Goal: Transaction & Acquisition: Purchase product/service

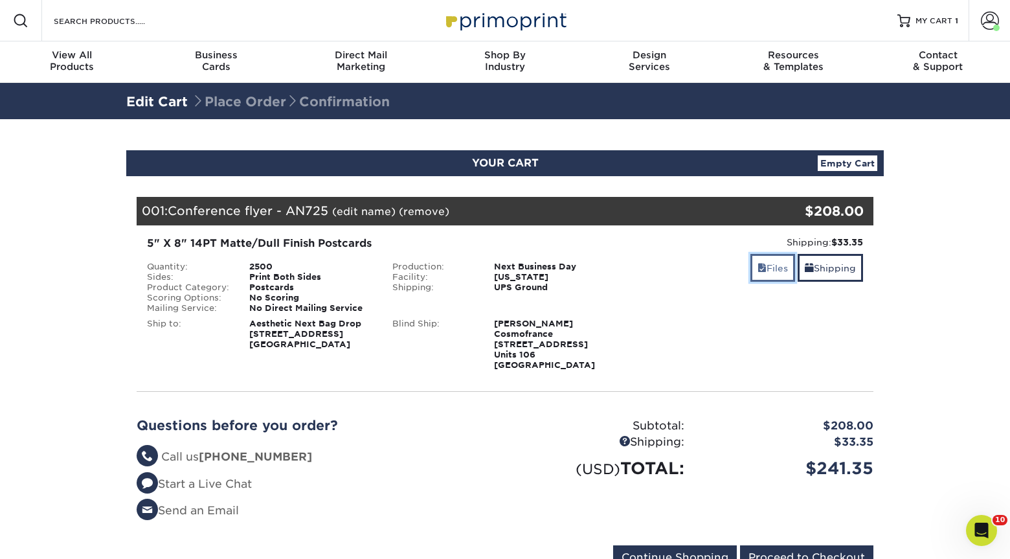
click at [769, 266] on link "Files" at bounding box center [773, 268] width 45 height 28
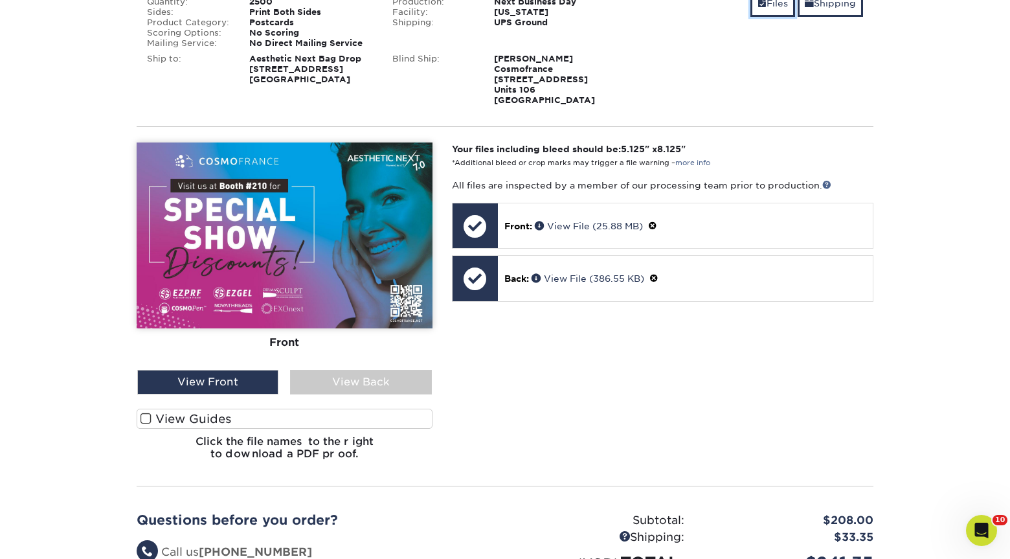
scroll to position [316, 0]
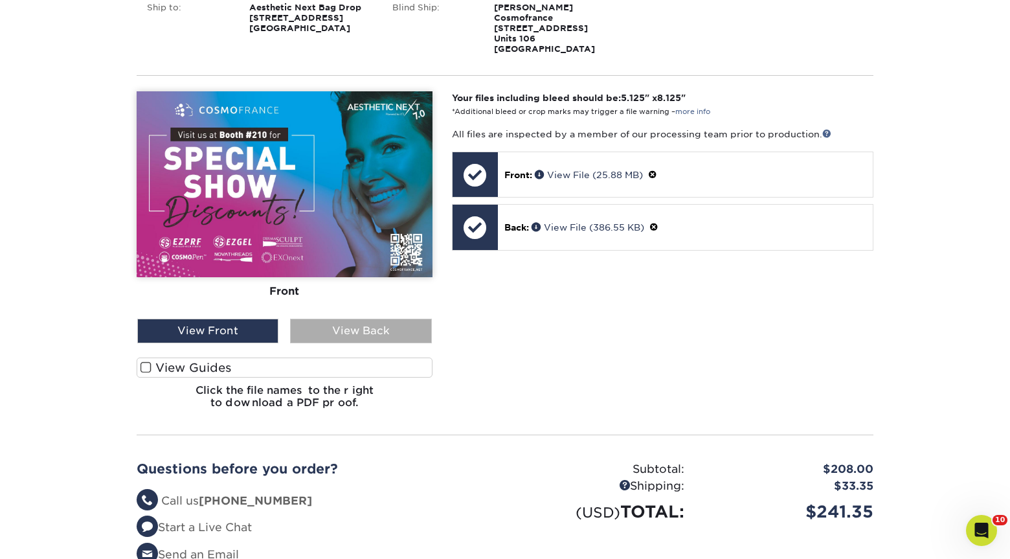
click at [394, 326] on div "View Back" at bounding box center [360, 331] width 141 height 25
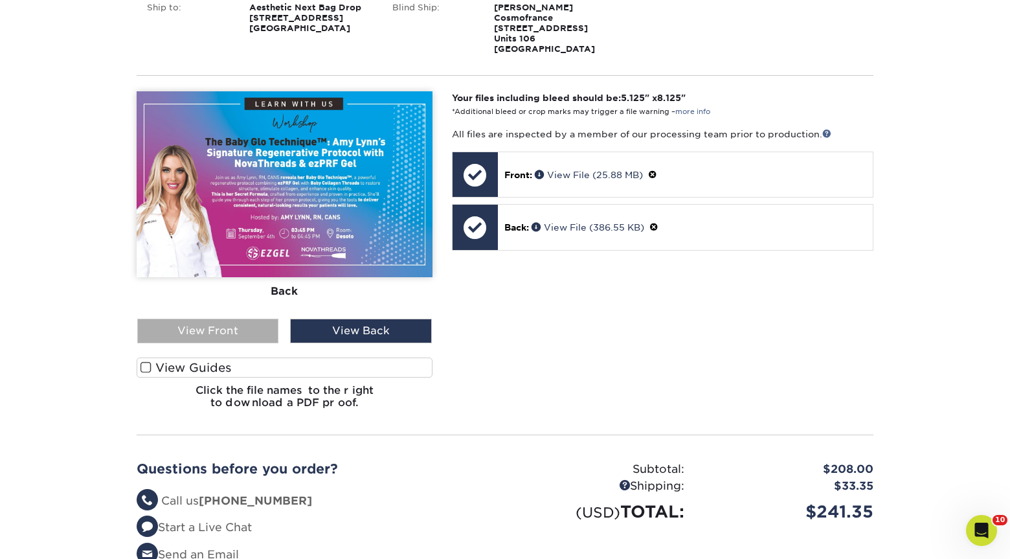
click at [251, 332] on div "View Front" at bounding box center [207, 331] width 141 height 25
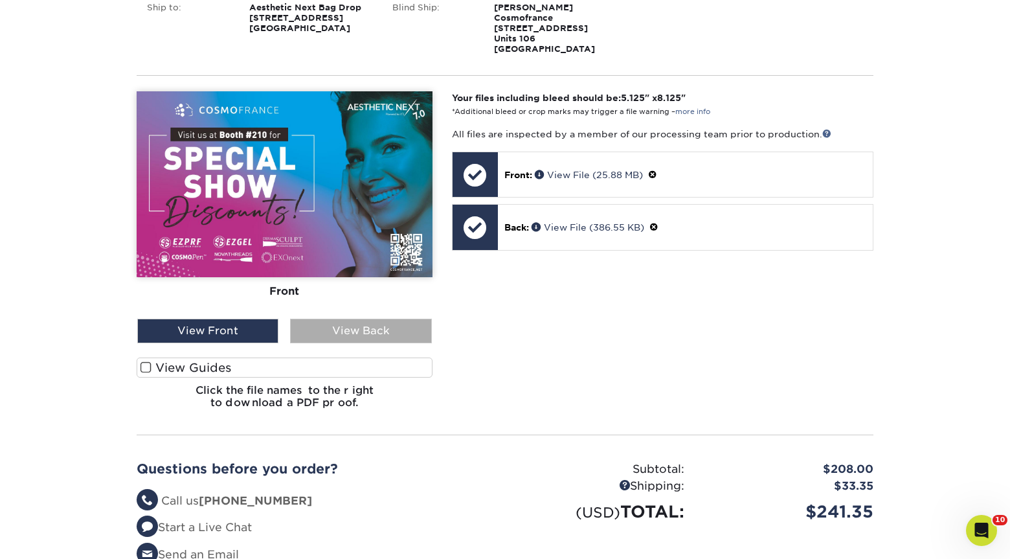
click at [327, 326] on div "View Back" at bounding box center [360, 331] width 141 height 25
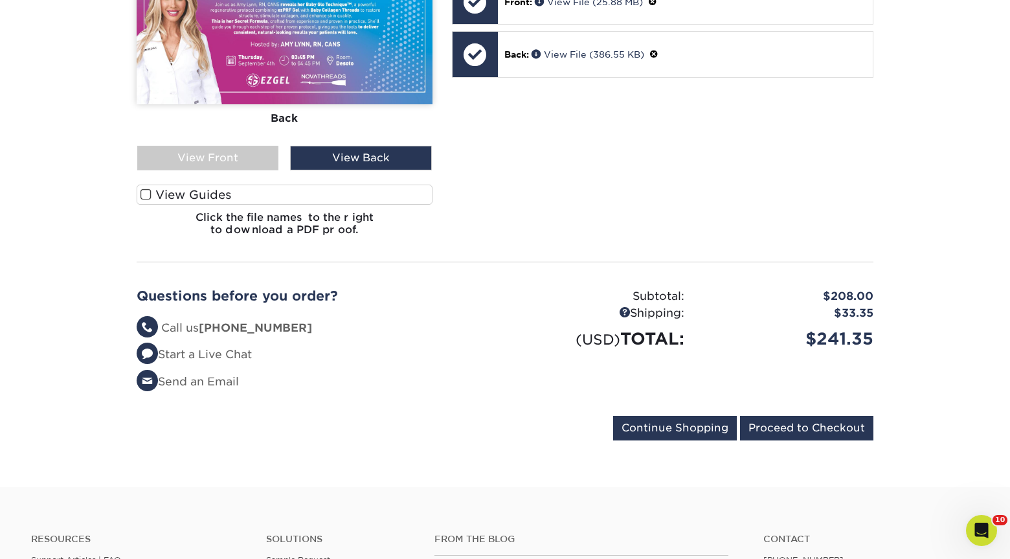
scroll to position [547, 0]
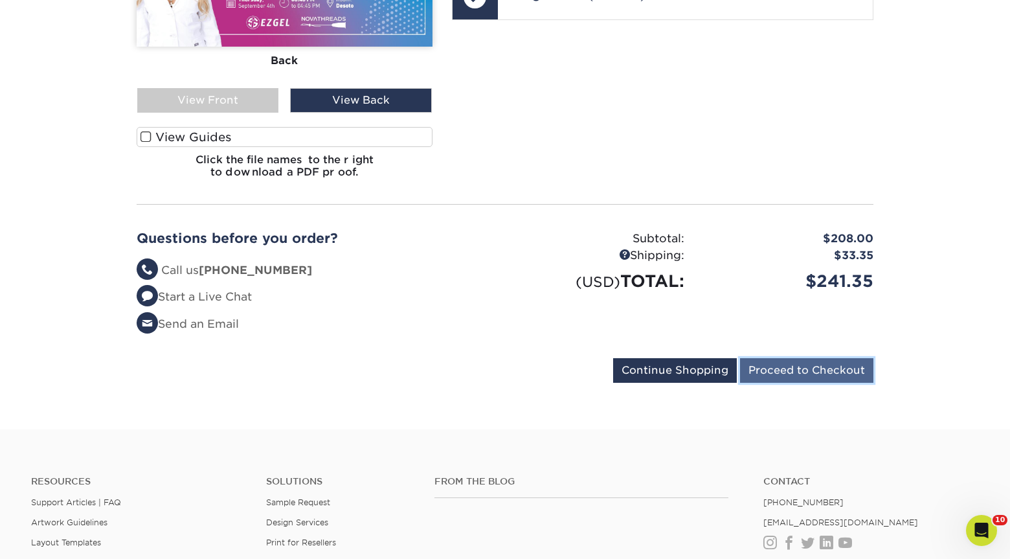
click at [787, 372] on input "Proceed to Checkout" at bounding box center [806, 370] width 133 height 25
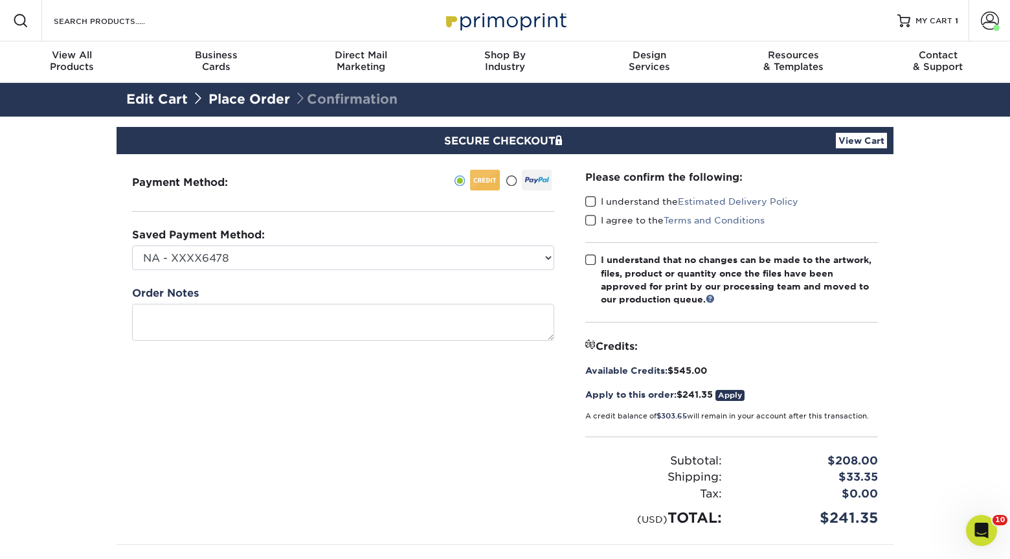
click at [589, 201] on span at bounding box center [591, 202] width 11 height 12
click at [0, 0] on input "I understand the Estimated Delivery Policy" at bounding box center [0, 0] width 0 height 0
click at [589, 218] on span at bounding box center [591, 220] width 11 height 12
click at [0, 0] on input "I agree to the Terms and Conditions" at bounding box center [0, 0] width 0 height 0
click at [592, 262] on span at bounding box center [591, 260] width 11 height 12
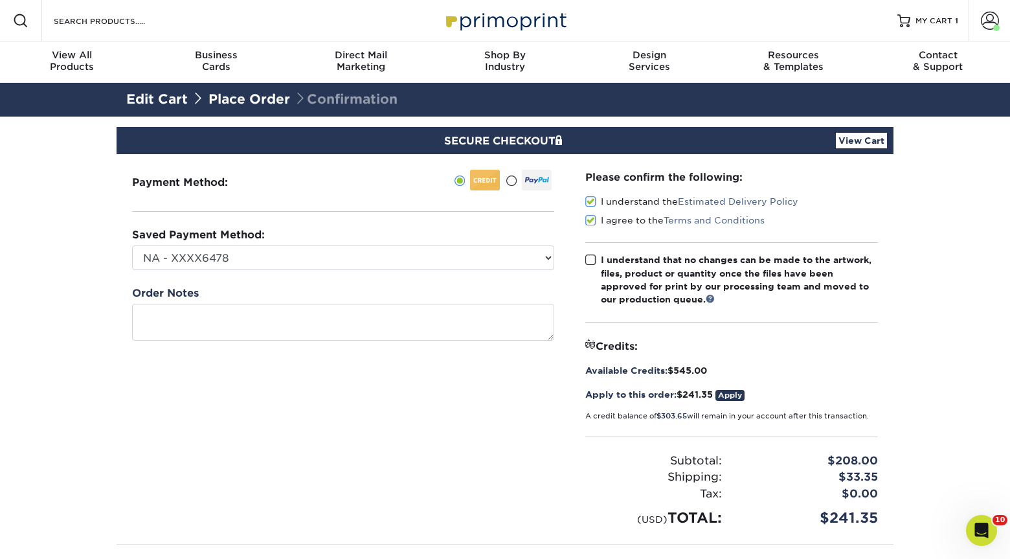
click at [0, 0] on input "I understand that no changes can be made to the artwork, files, product or quan…" at bounding box center [0, 0] width 0 height 0
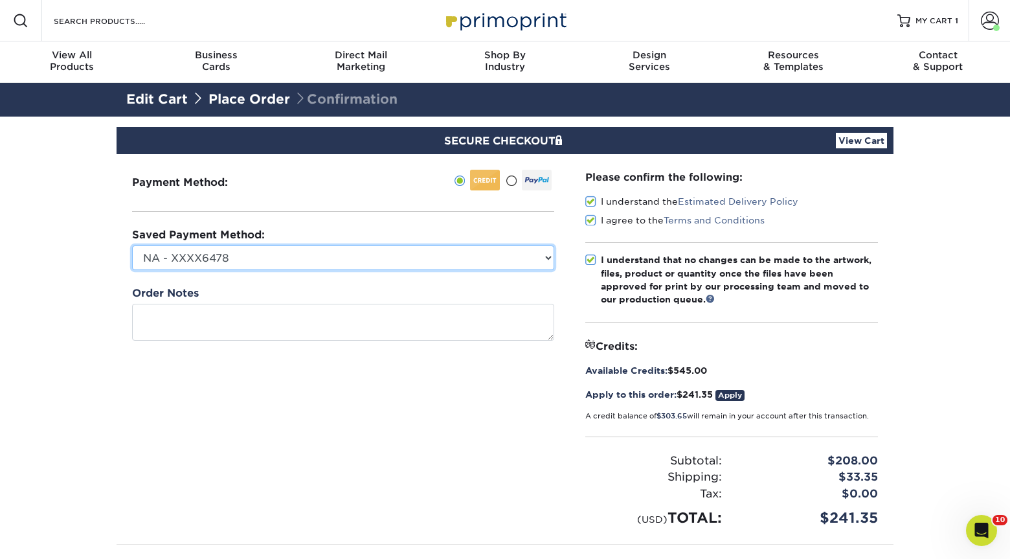
click at [457, 260] on select "NA - XXXX6478 NovaThreads - XXXX3086 CosmoFrance - XXXX3973 Conference - XXXX66…" at bounding box center [343, 257] width 422 height 25
select select "69607"
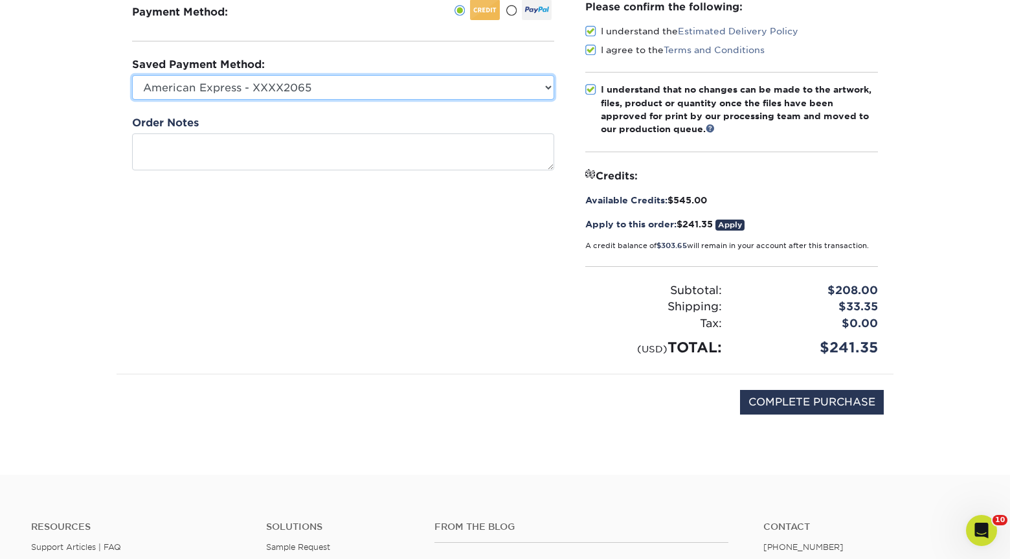
scroll to position [177, 0]
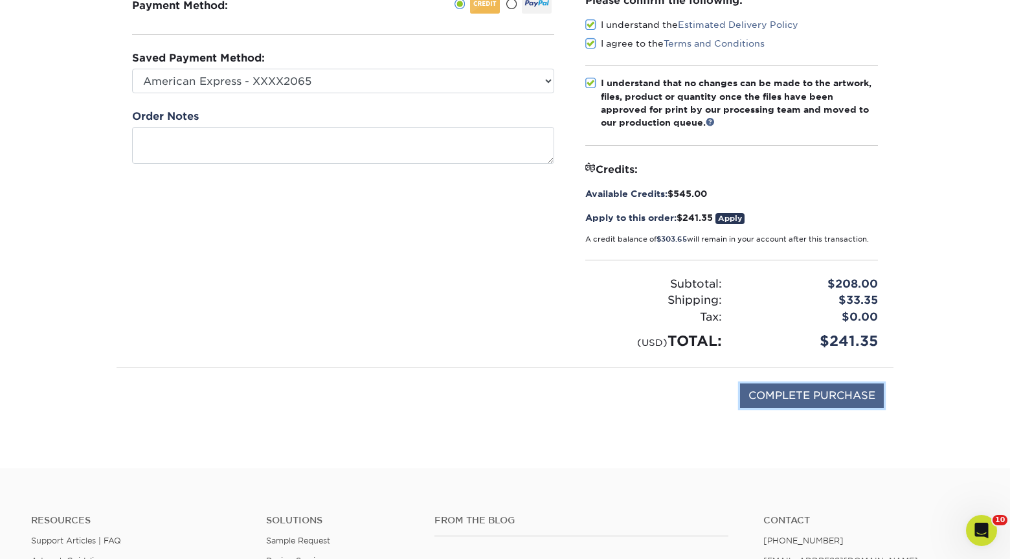
click at [771, 400] on input "COMPLETE PURCHASE" at bounding box center [812, 395] width 144 height 25
type input "PROCESSING, PLEASE WAIT..."
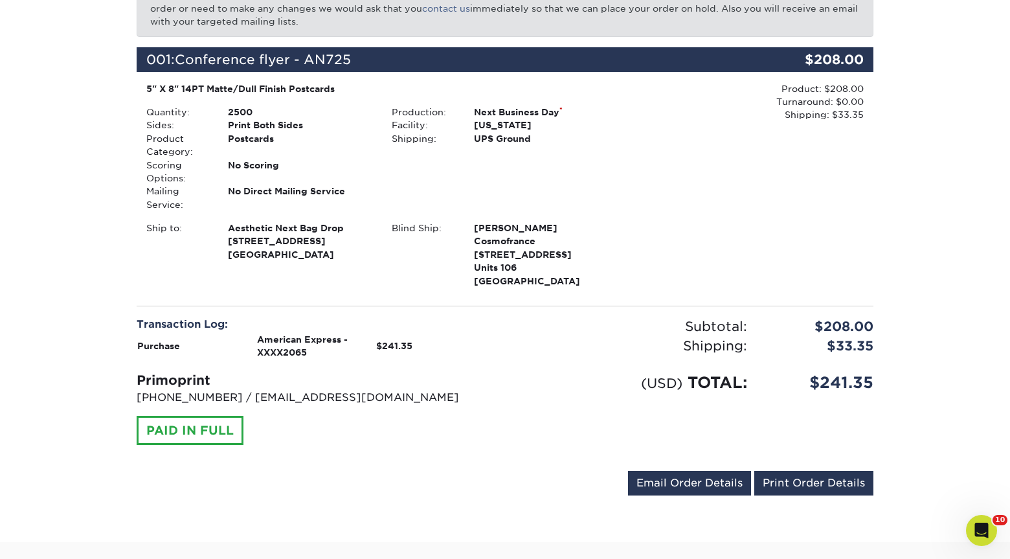
scroll to position [313, 0]
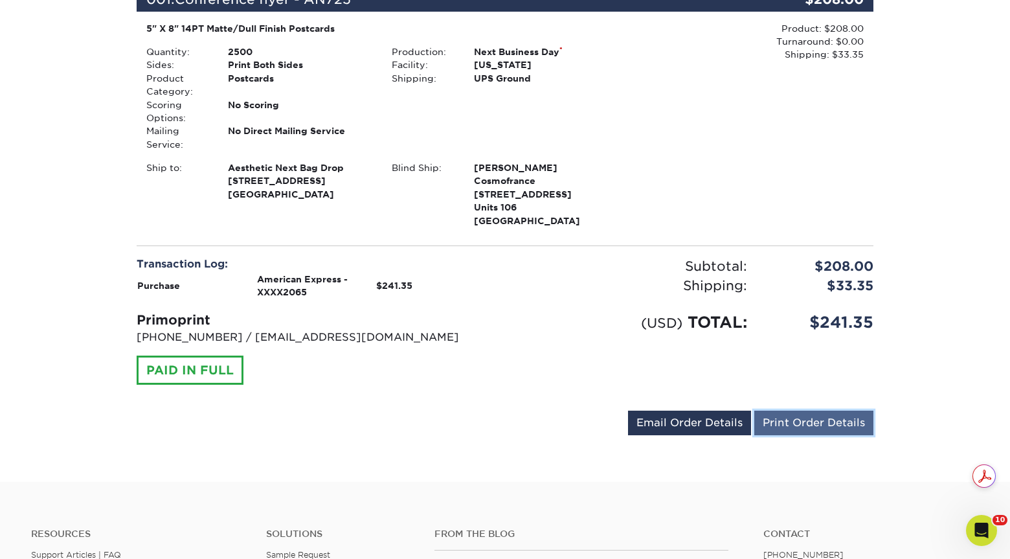
click at [784, 420] on link "Print Order Details" at bounding box center [814, 423] width 119 height 25
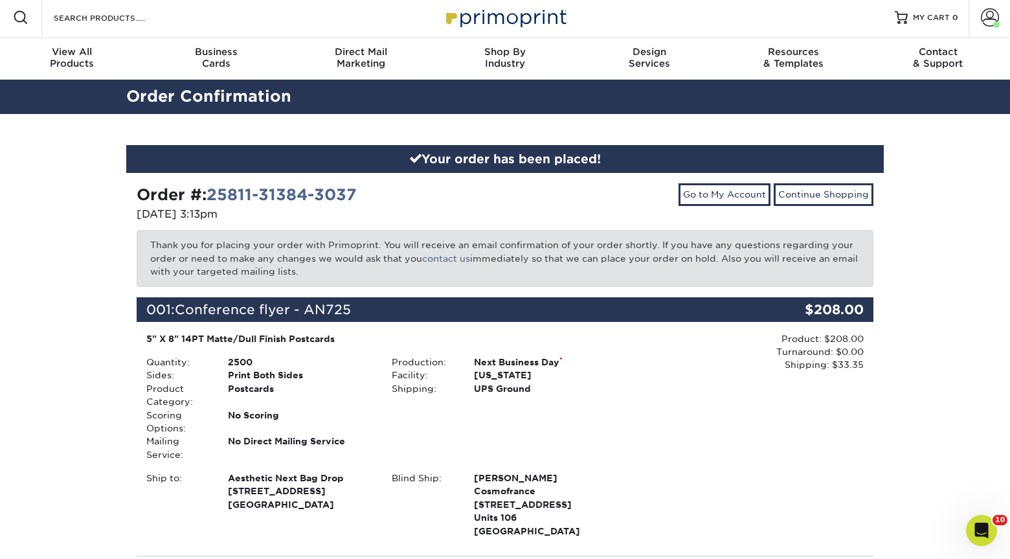
scroll to position [0, 0]
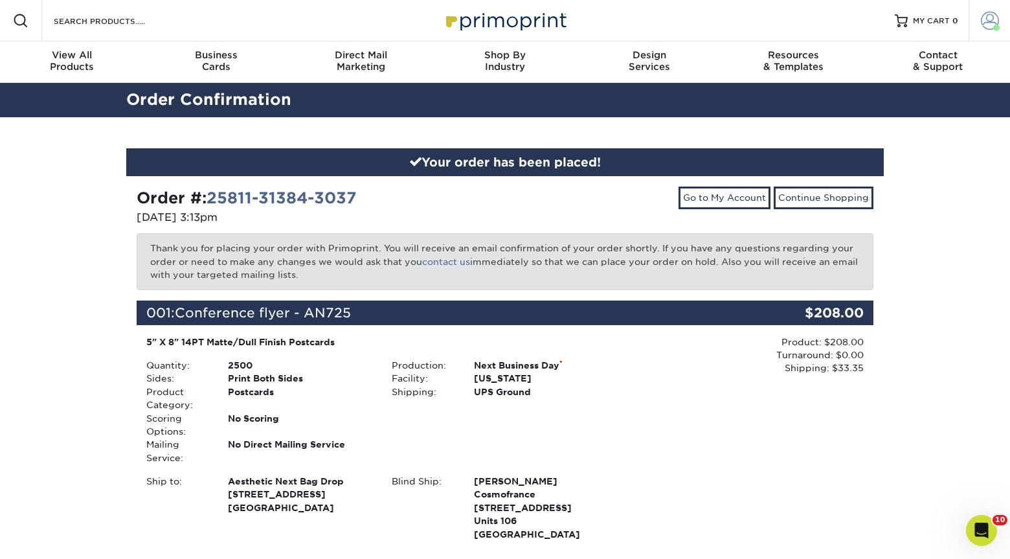
click at [975, 25] on link "Account" at bounding box center [989, 20] width 41 height 41
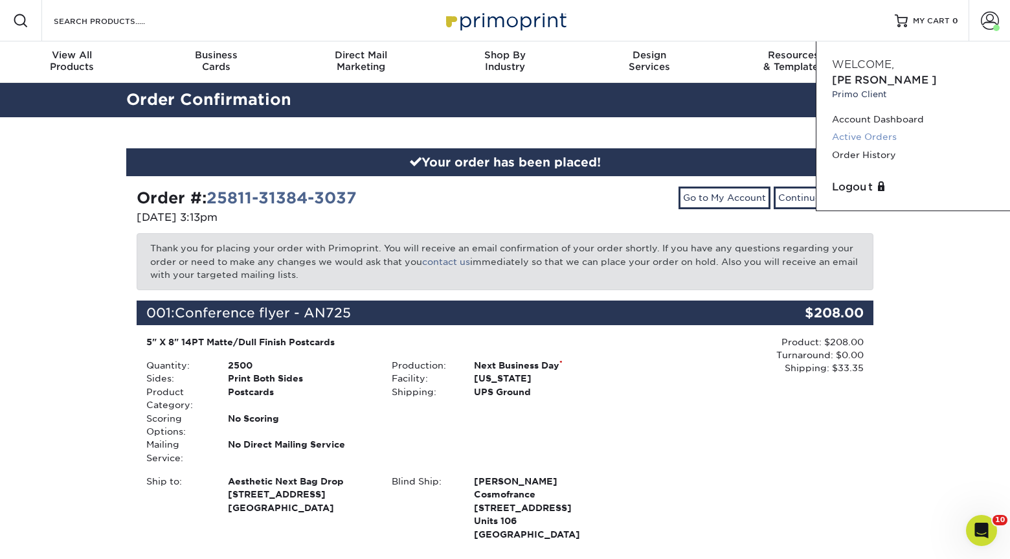
click at [873, 128] on link "Active Orders" at bounding box center [913, 136] width 163 height 17
click at [866, 128] on link "Active Orders" at bounding box center [913, 136] width 163 height 17
click at [856, 128] on link "Active Orders" at bounding box center [913, 136] width 163 height 17
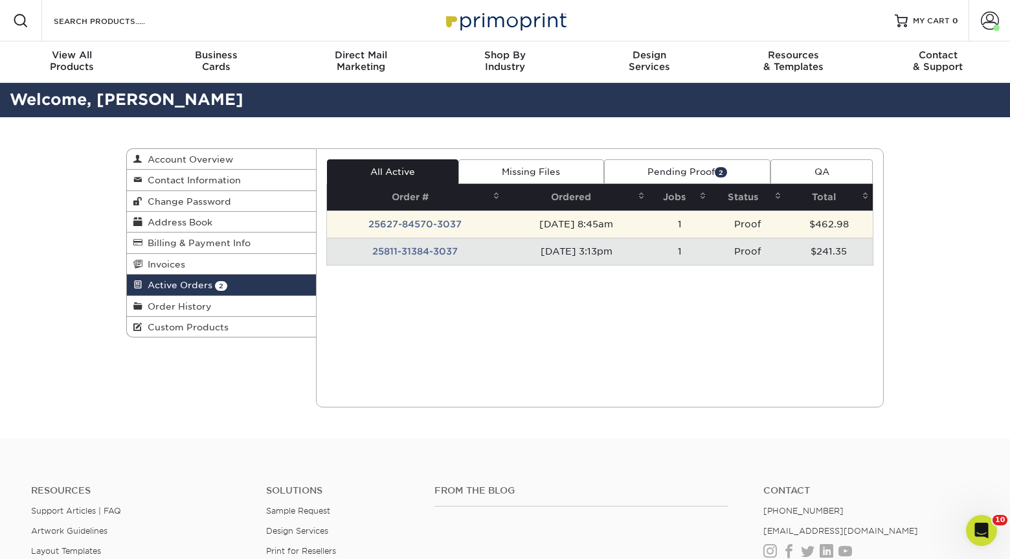
click at [484, 234] on td "25627-84570-3037" at bounding box center [415, 224] width 177 height 27
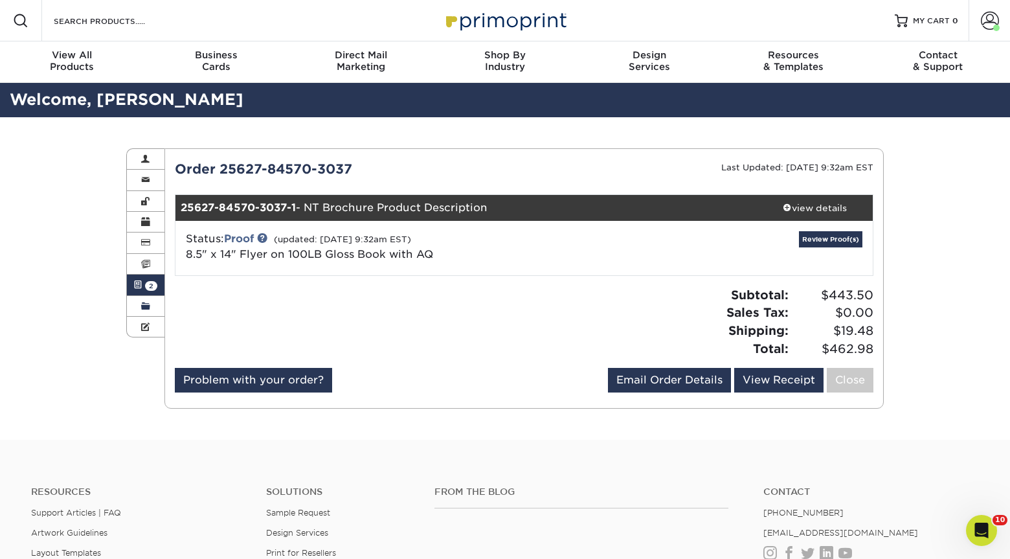
click at [147, 312] on span at bounding box center [145, 306] width 9 height 10
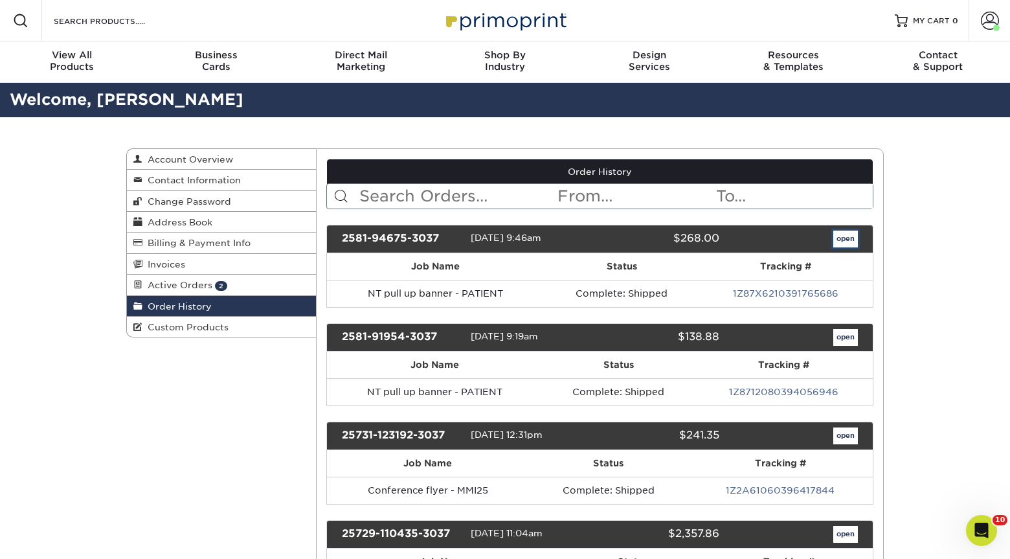
click at [839, 240] on link "open" at bounding box center [846, 239] width 25 height 17
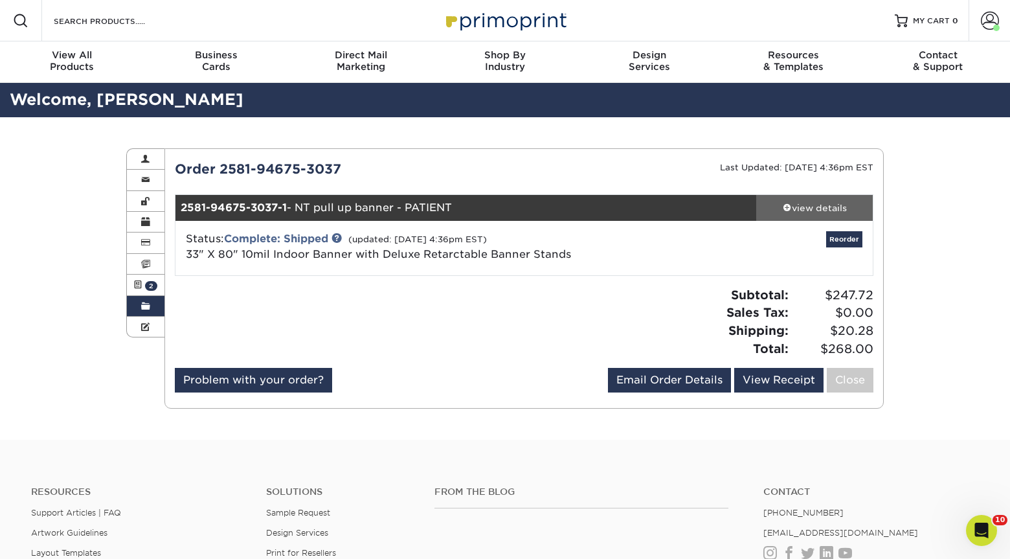
click at [801, 220] on link "view details" at bounding box center [815, 208] width 117 height 26
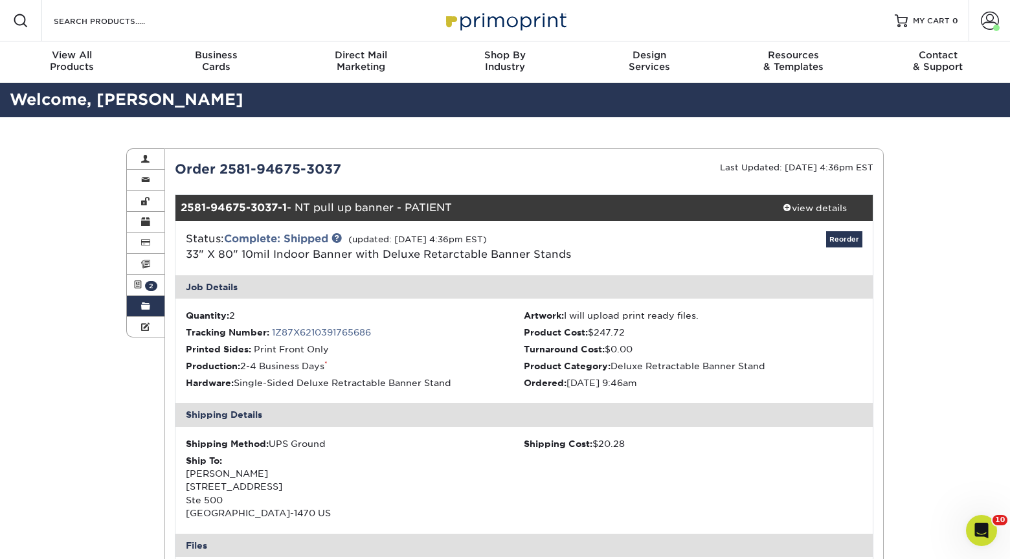
click at [142, 312] on span at bounding box center [145, 306] width 9 height 10
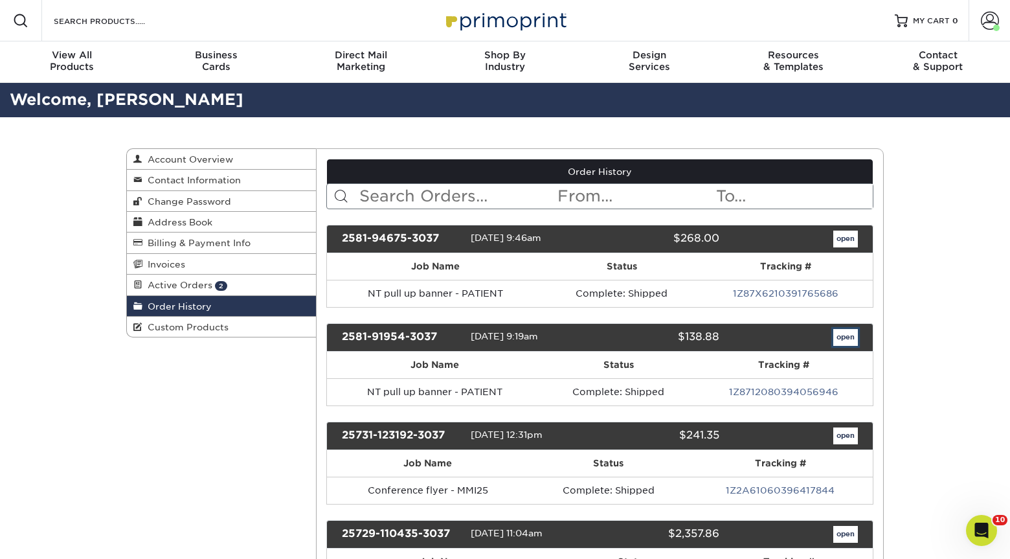
click at [856, 339] on link "open" at bounding box center [846, 337] width 25 height 17
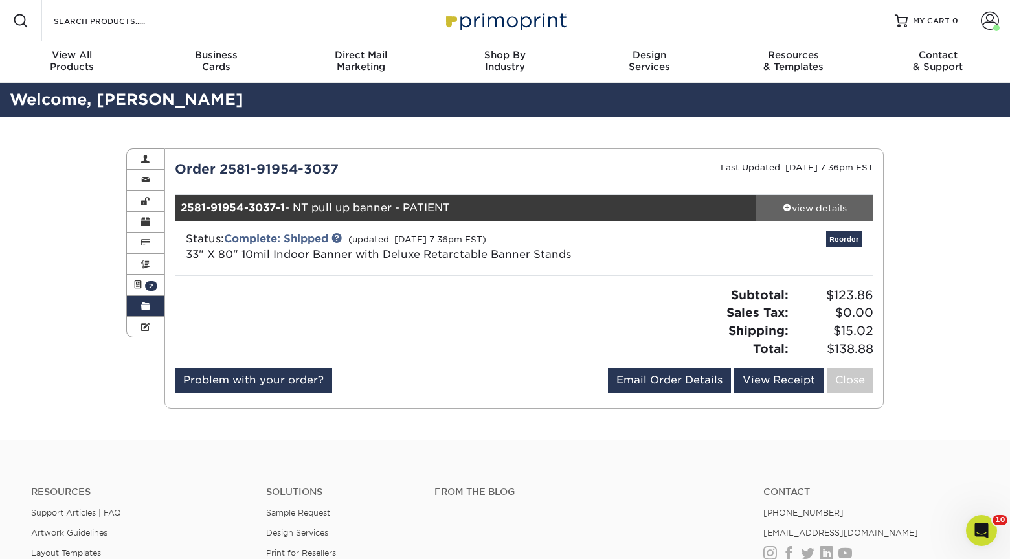
click at [801, 211] on div "view details" at bounding box center [815, 207] width 117 height 13
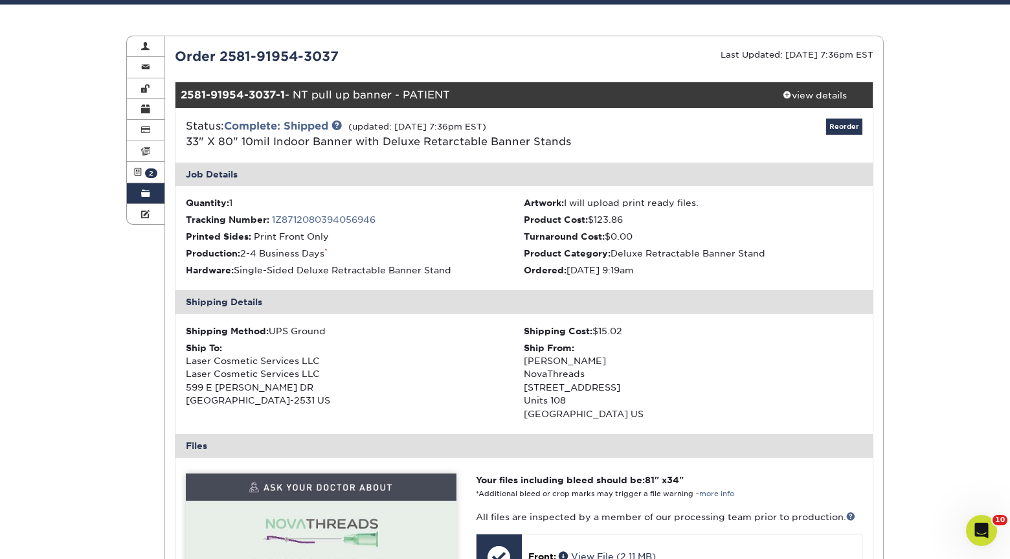
scroll to position [91, 0]
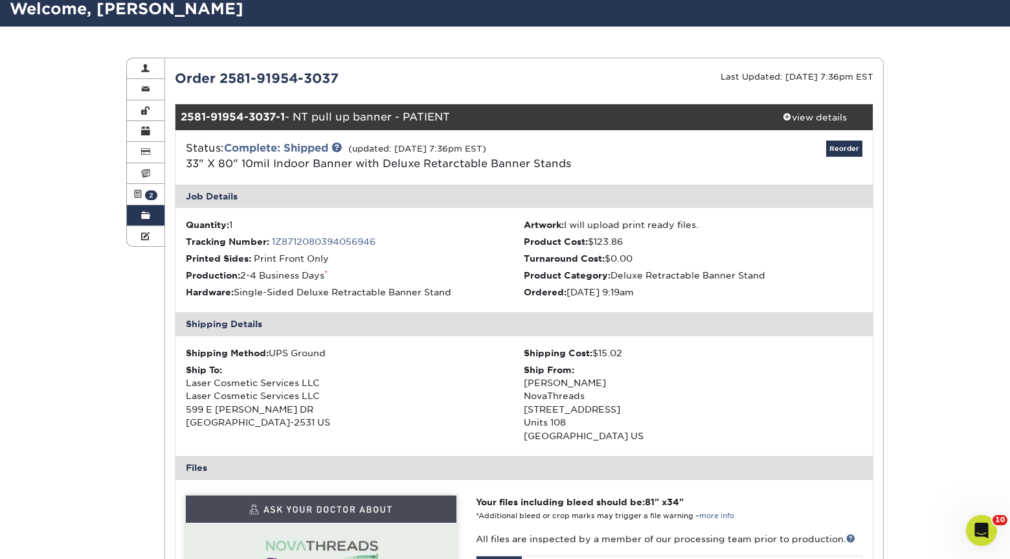
click at [144, 212] on span at bounding box center [145, 216] width 9 height 10
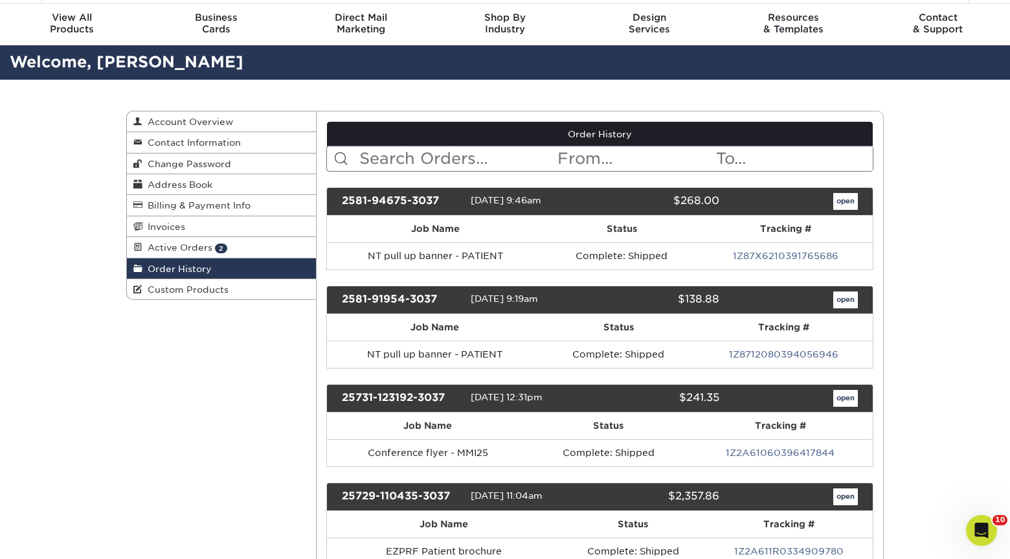
scroll to position [49, 0]
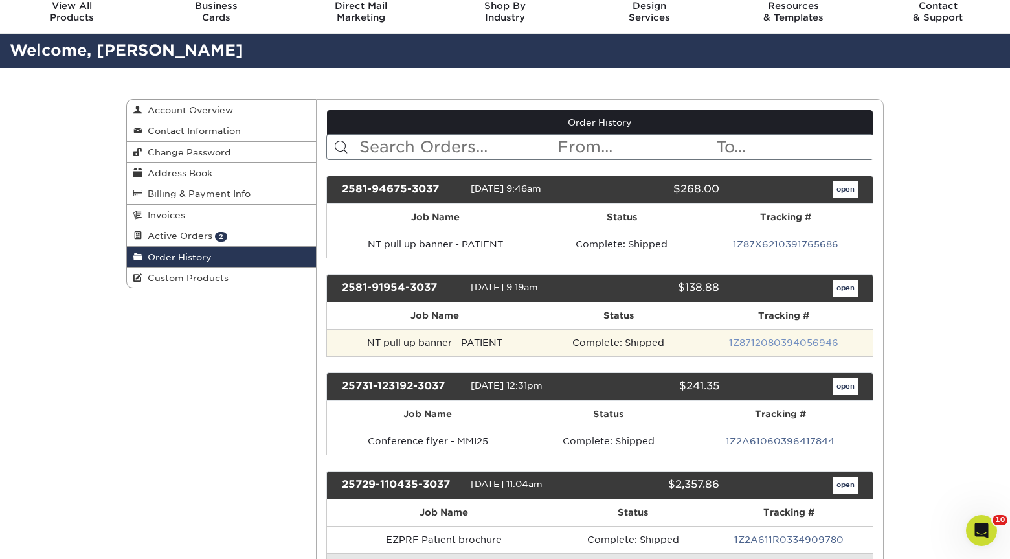
click at [777, 340] on link "1Z8712080394056946" at bounding box center [783, 342] width 109 height 10
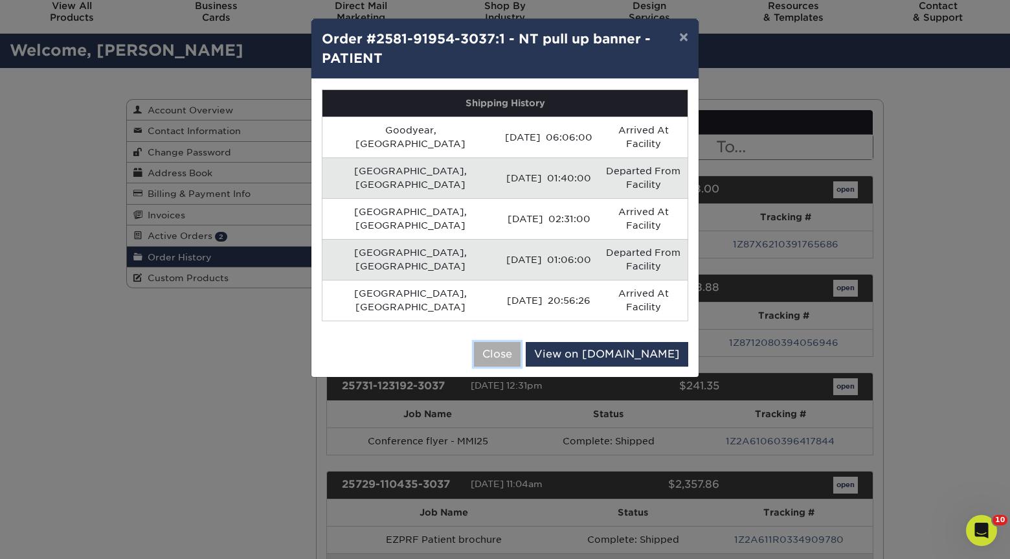
click at [521, 342] on button "Close" at bounding box center [497, 354] width 47 height 25
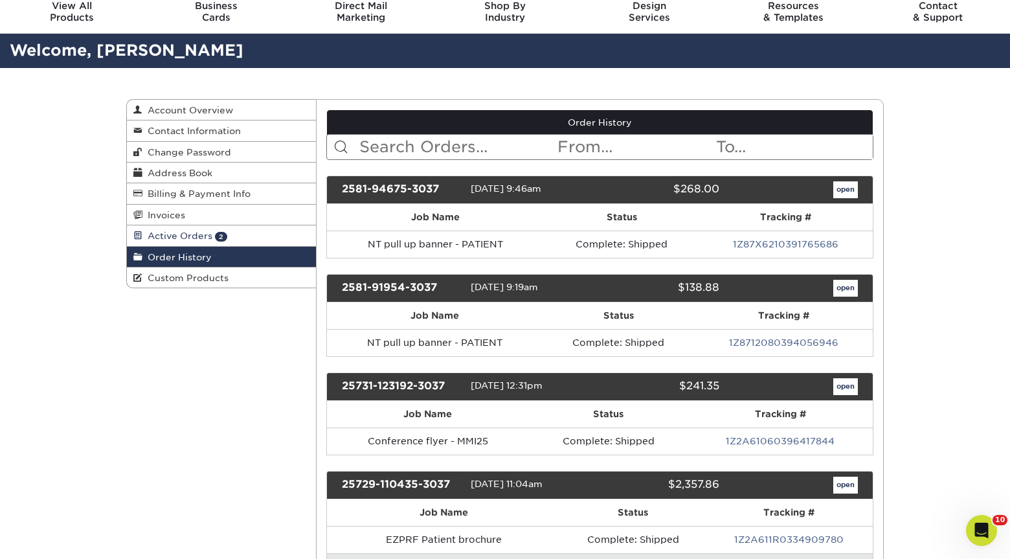
click at [253, 223] on link "Invoices" at bounding box center [221, 215] width 189 height 21
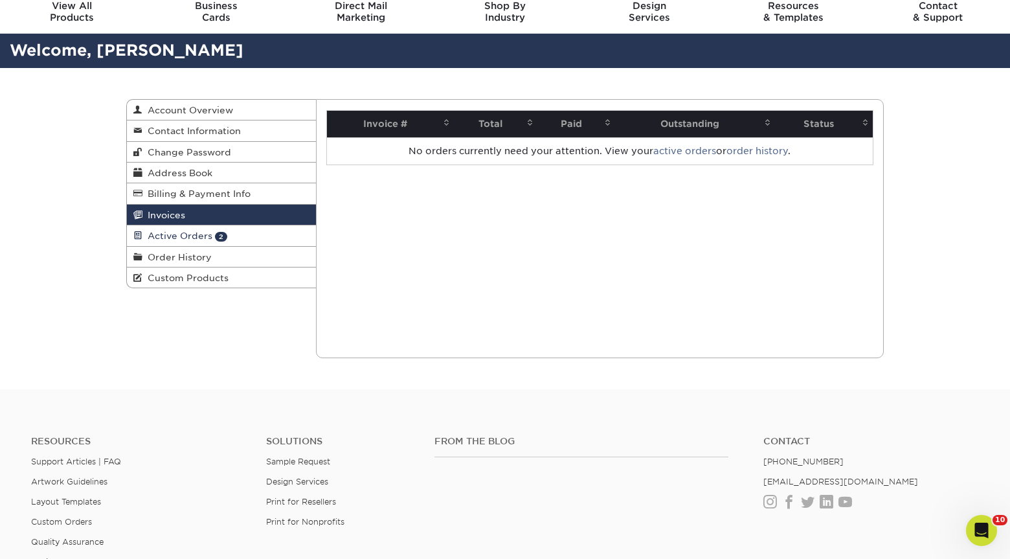
click at [256, 242] on link "Active Orders 2" at bounding box center [221, 235] width 189 height 21
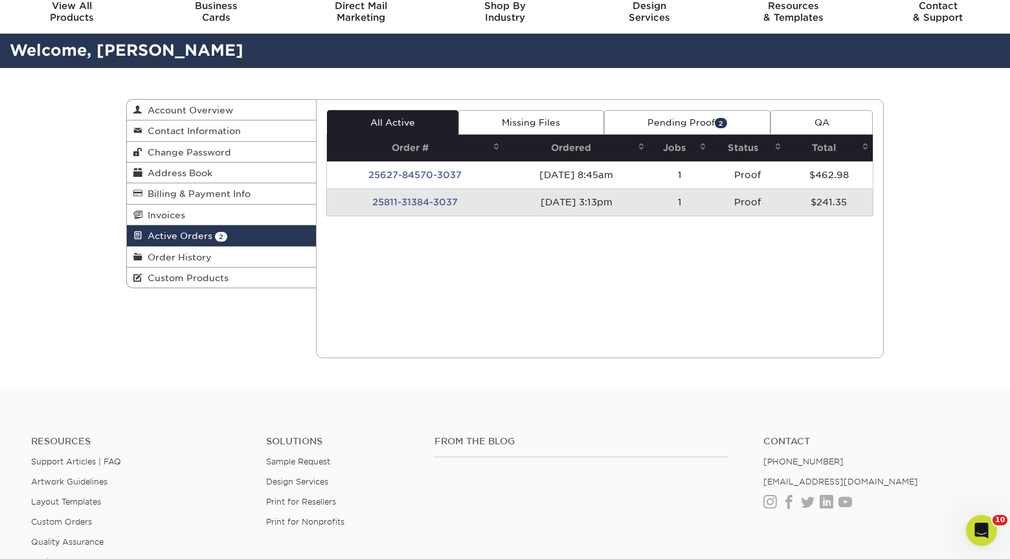
click at [431, 206] on td "25811-31384-3037" at bounding box center [415, 201] width 177 height 27
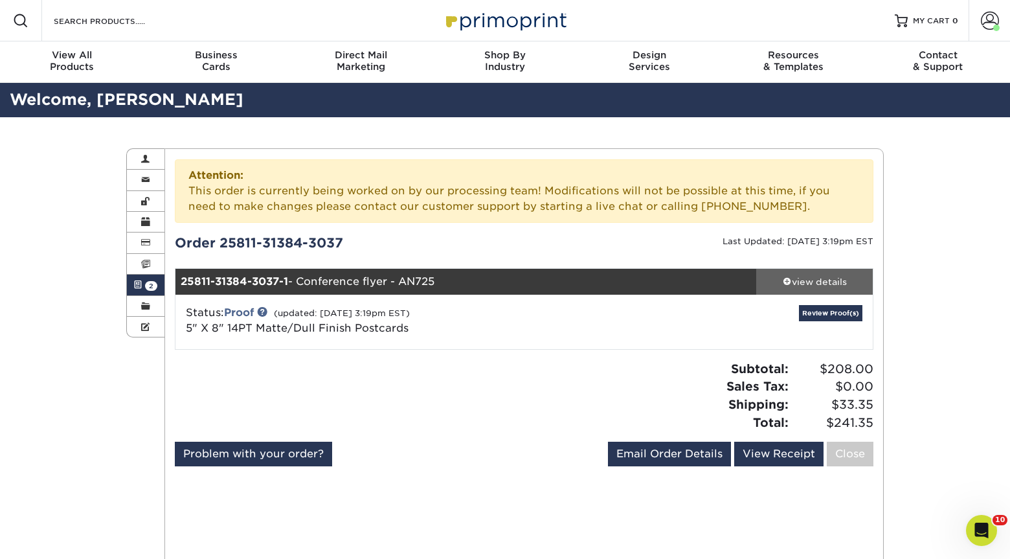
click at [804, 277] on div "view details" at bounding box center [815, 281] width 117 height 13
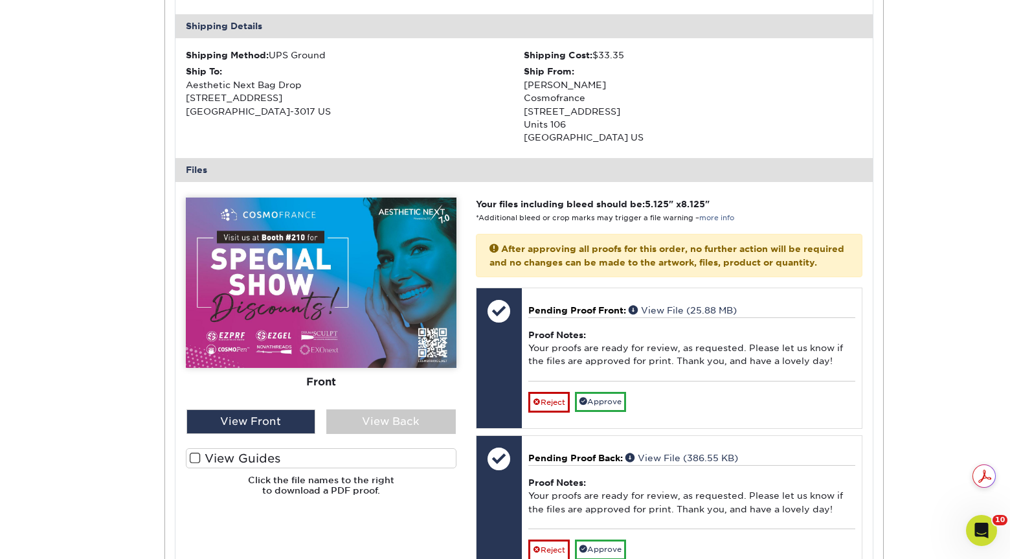
scroll to position [562, 0]
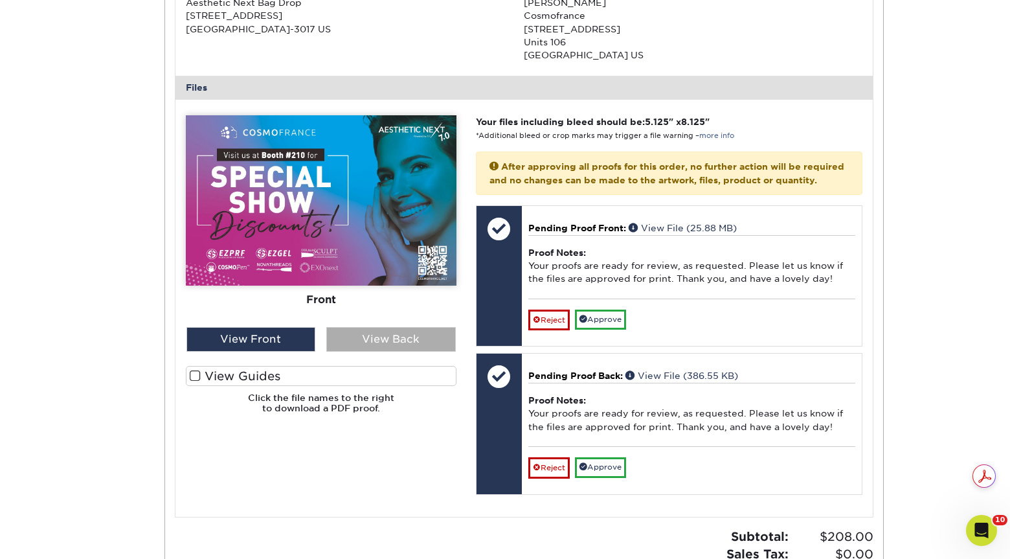
click at [393, 341] on div "View Back" at bounding box center [391, 339] width 130 height 25
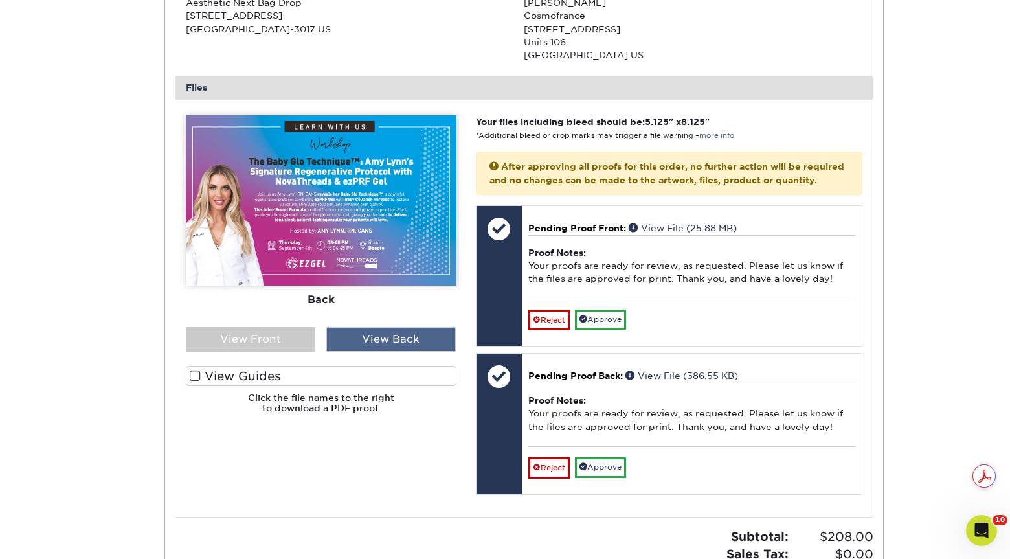
click at [347, 341] on div "View Back" at bounding box center [391, 339] width 130 height 25
click at [313, 260] on img at bounding box center [321, 200] width 271 height 170
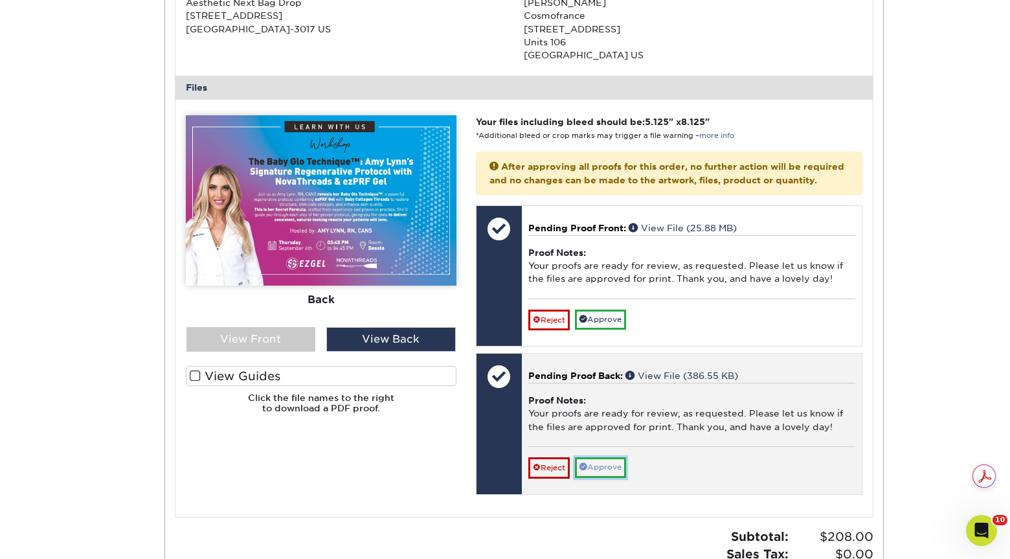
click at [616, 477] on link "Approve" at bounding box center [600, 467] width 51 height 20
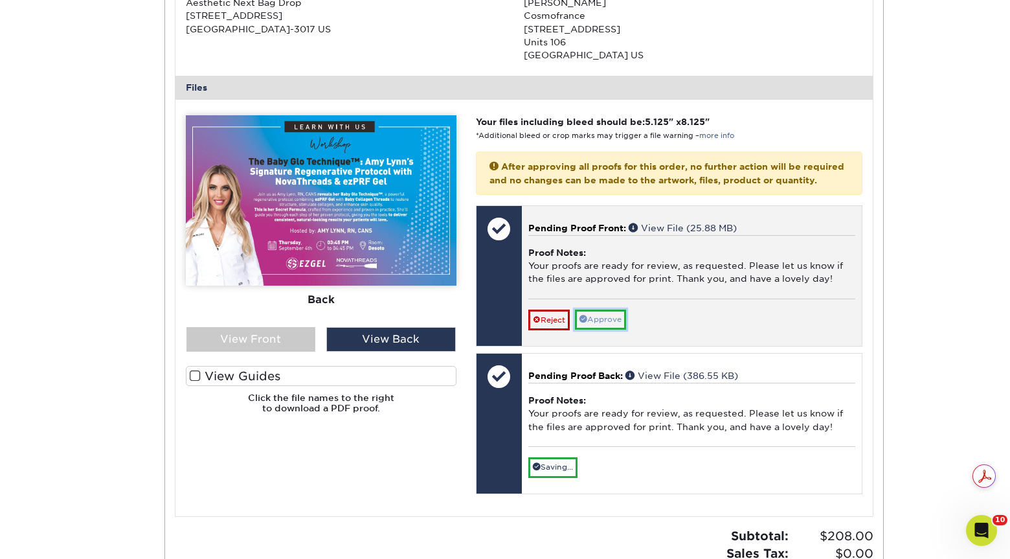
click at [602, 330] on link "Approve" at bounding box center [600, 320] width 51 height 20
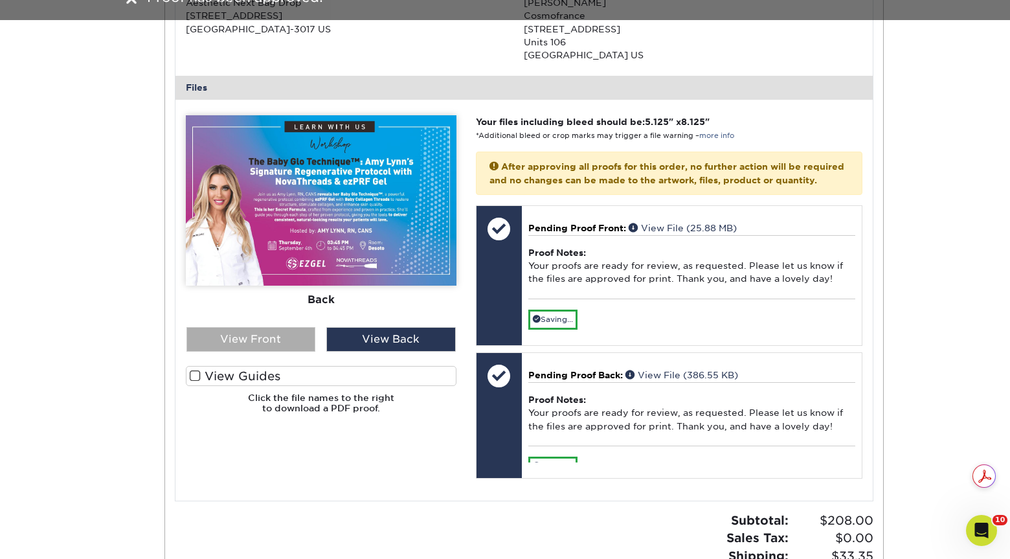
click at [277, 341] on div "View Front" at bounding box center [252, 339] width 130 height 25
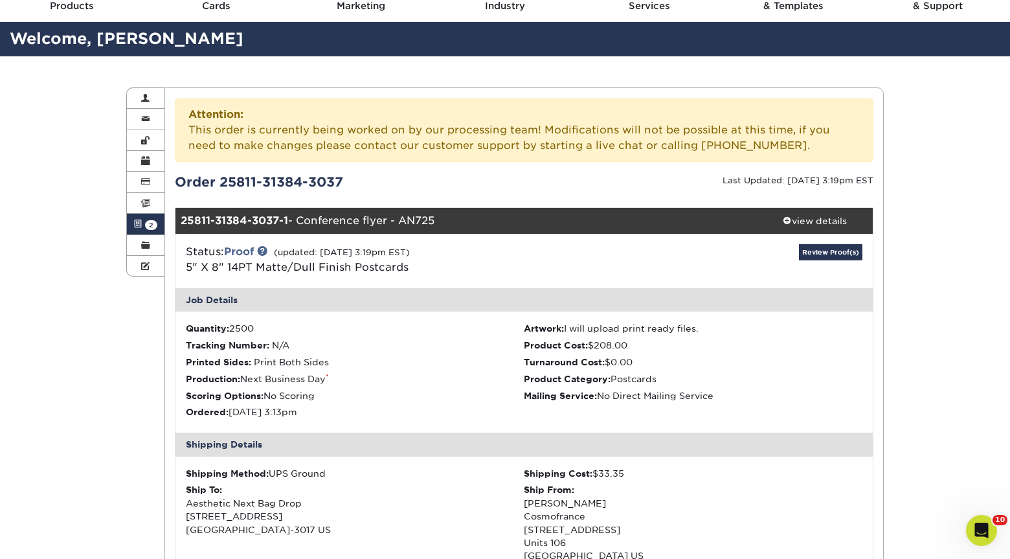
scroll to position [52, 0]
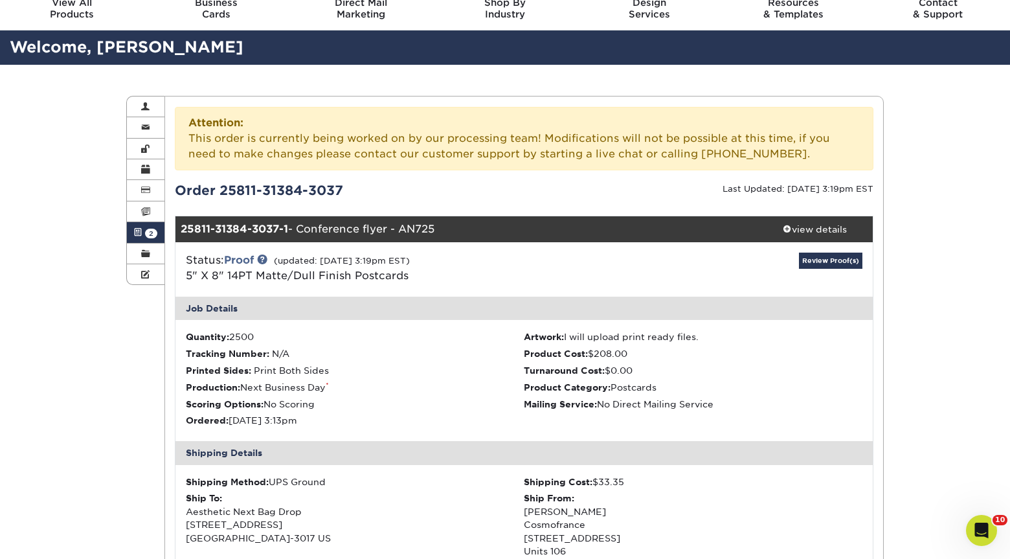
click at [141, 238] on span at bounding box center [137, 232] width 9 height 10
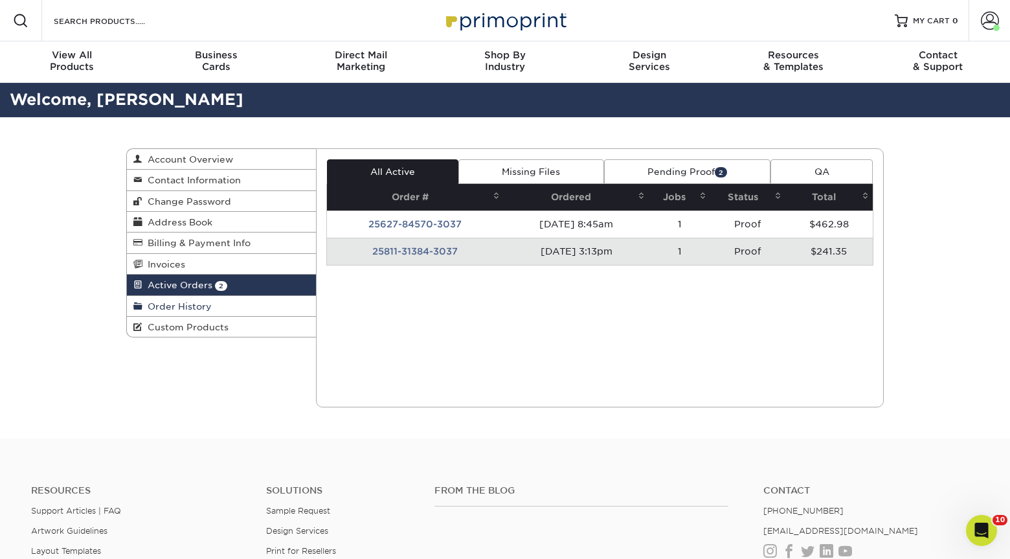
click at [190, 307] on span "Order History" at bounding box center [176, 306] width 69 height 10
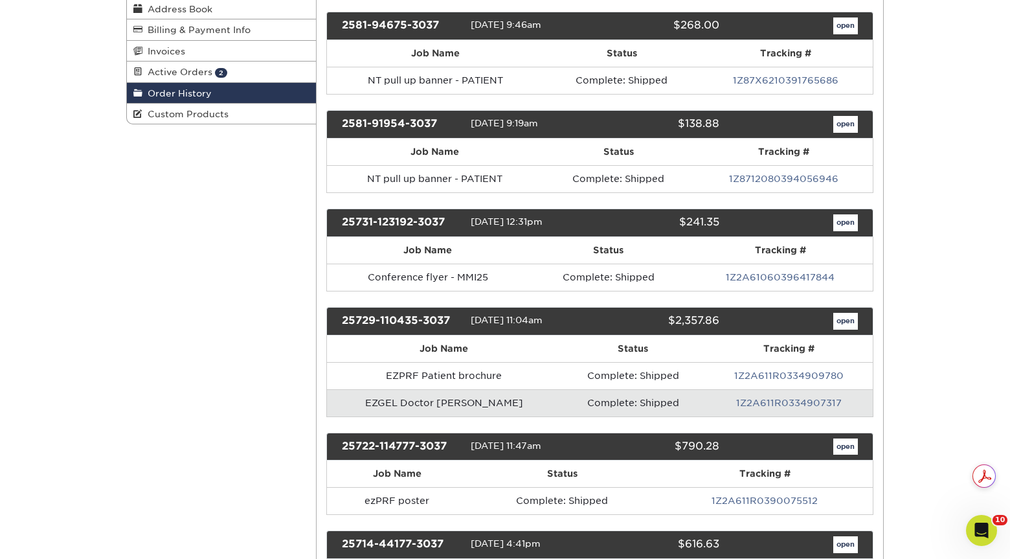
scroll to position [284, 0]
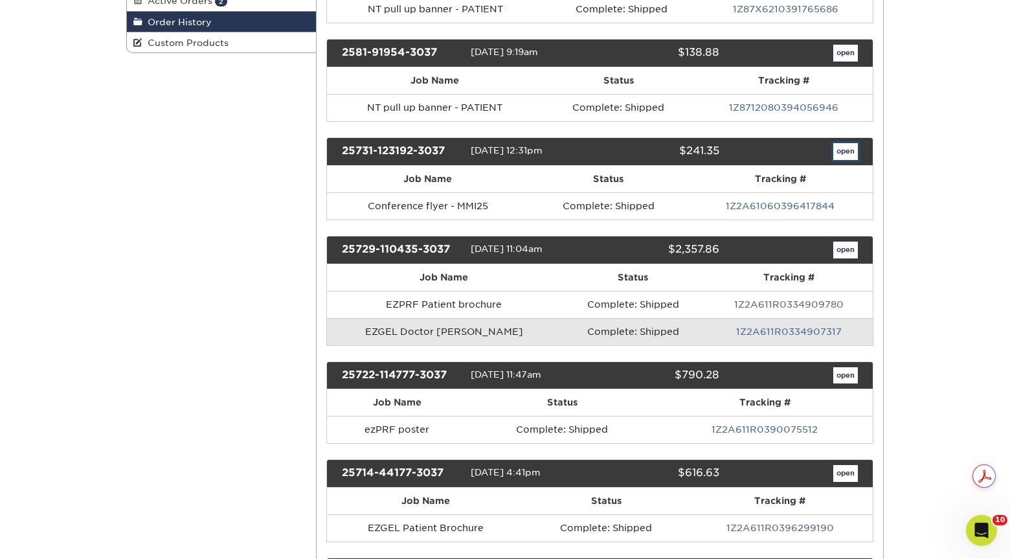
click at [844, 152] on link "open" at bounding box center [846, 151] width 25 height 17
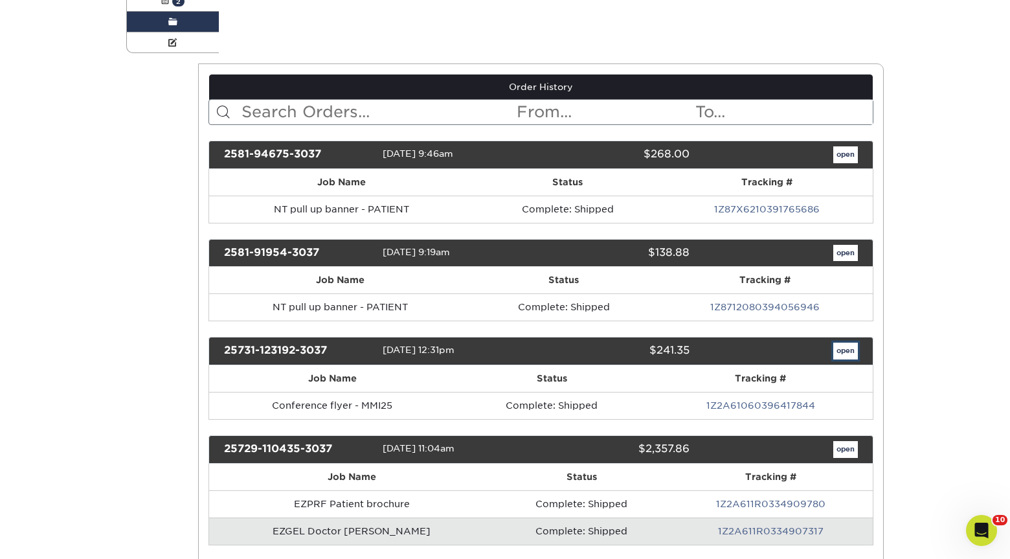
scroll to position [0, 0]
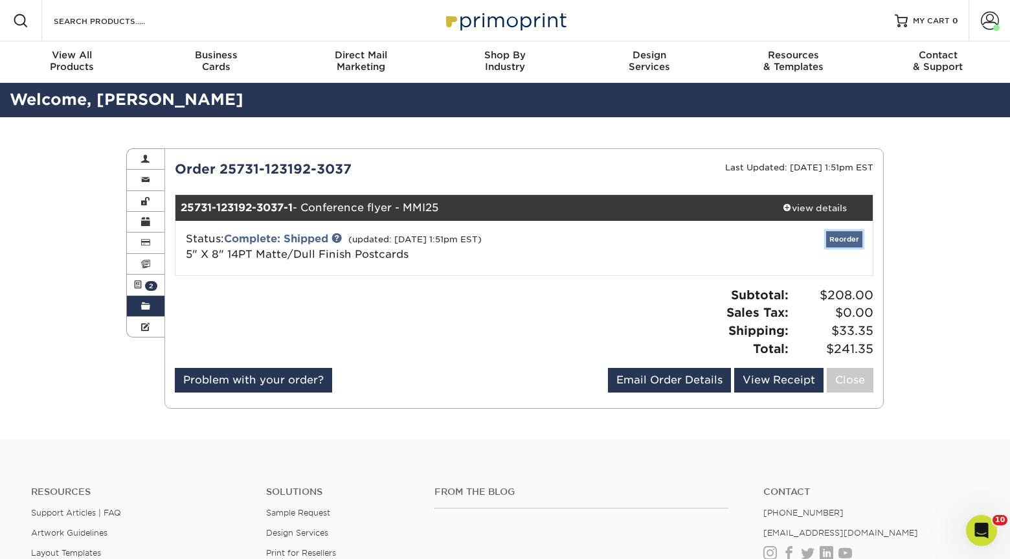
click at [854, 235] on link "Reorder" at bounding box center [844, 239] width 36 height 16
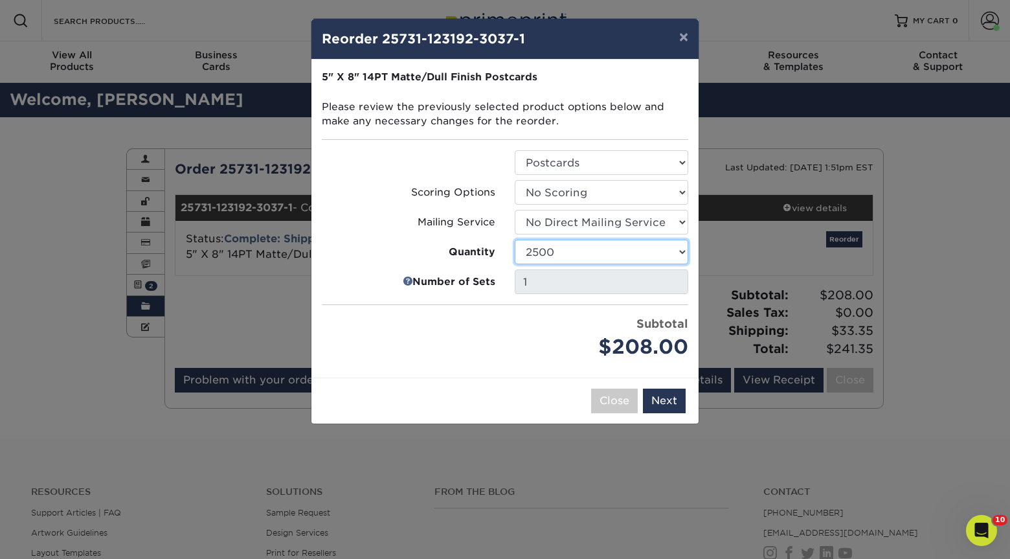
click at [567, 247] on select "100 250 500 1000 2500 5000 10000 15000 20000 25000 30000 35000 40000 45000 5000…" at bounding box center [602, 252] width 174 height 25
click at [669, 400] on button "Next" at bounding box center [664, 401] width 43 height 25
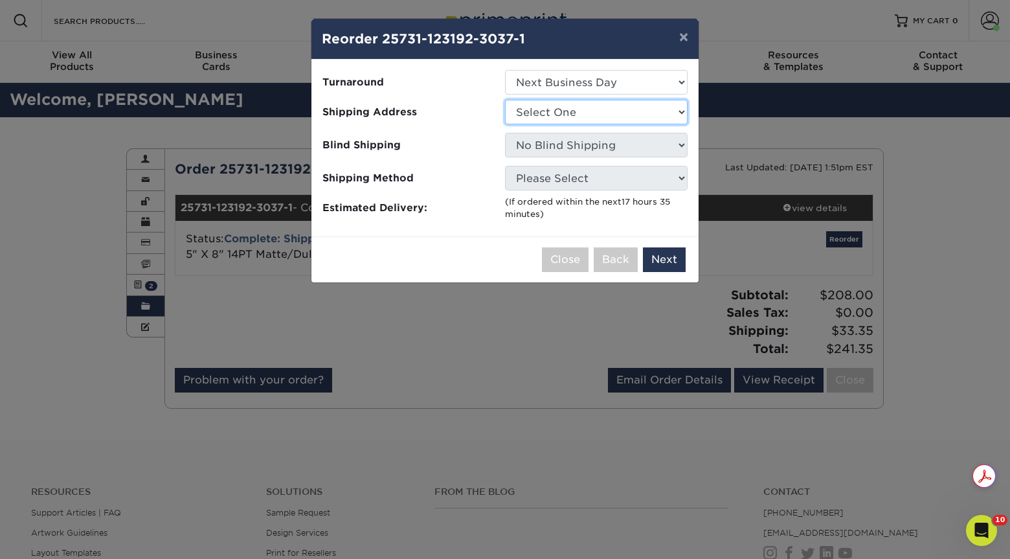
click at [607, 110] on select "Select One Alison Mims AN7 conference office - TX Anne McLean Anu Verma custome…" at bounding box center [596, 112] width 183 height 25
select select "284585"
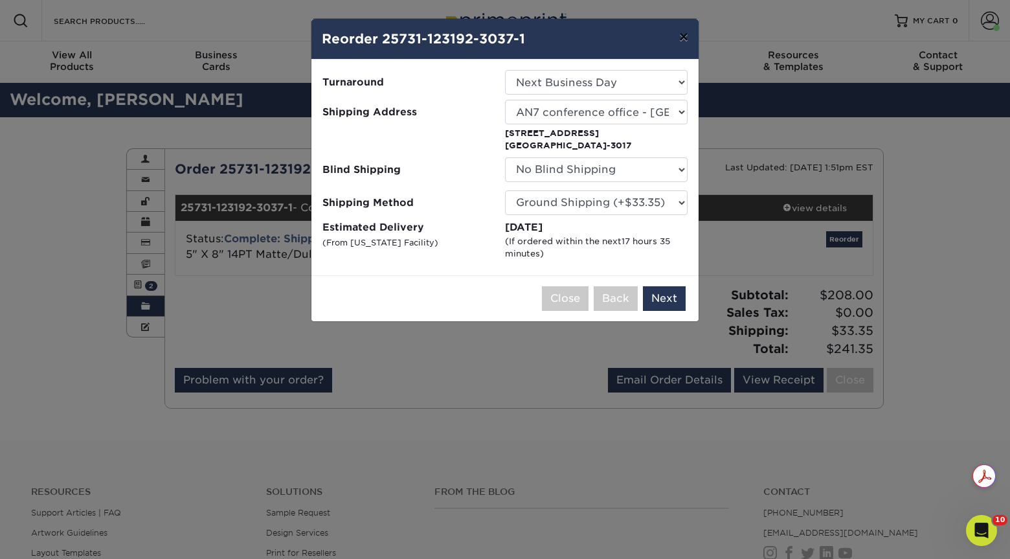
click at [687, 39] on button "×" at bounding box center [684, 37] width 30 height 36
